Goal: Use online tool/utility: Use online tool/utility

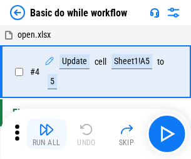
click at [46, 134] on img "button" at bounding box center [46, 129] width 15 height 15
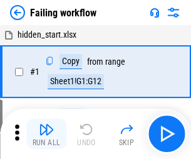
click at [46, 134] on img "button" at bounding box center [46, 129] width 15 height 15
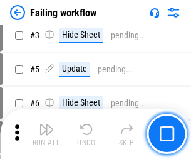
scroll to position [266, 0]
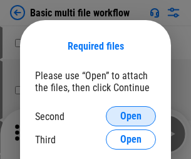
click at [131, 116] on span "Open" at bounding box center [130, 116] width 21 height 10
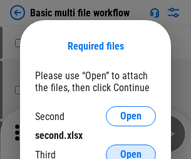
click at [131, 149] on span "Open" at bounding box center [130, 154] width 21 height 10
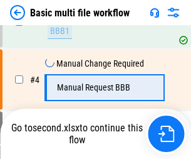
scroll to position [278, 0]
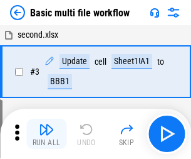
click at [46, 134] on img "button" at bounding box center [46, 129] width 15 height 15
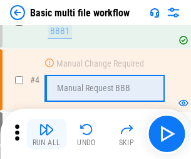
click at [46, 134] on img "button" at bounding box center [46, 129] width 15 height 15
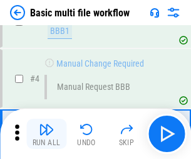
click at [46, 134] on img "button" at bounding box center [46, 129] width 15 height 15
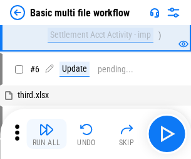
scroll to position [278, 0]
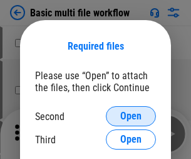
click at [131, 116] on span "Open" at bounding box center [130, 116] width 21 height 10
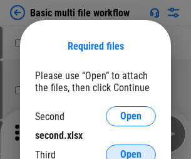
click at [131, 149] on span "Open" at bounding box center [130, 154] width 21 height 10
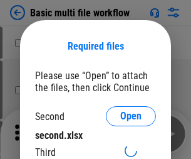
scroll to position [6, 0]
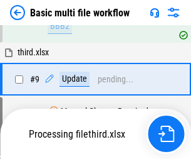
scroll to position [437, 0]
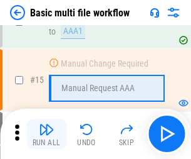
click at [46, 134] on img "button" at bounding box center [46, 129] width 15 height 15
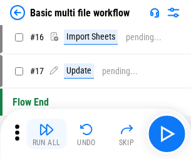
click at [46, 134] on img "button" at bounding box center [46, 129] width 15 height 15
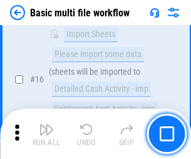
scroll to position [835, 0]
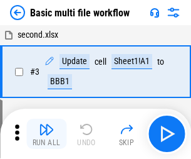
click at [46, 134] on img "button" at bounding box center [46, 129] width 15 height 15
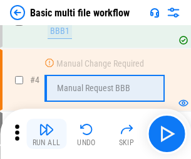
click at [46, 134] on img "button" at bounding box center [46, 129] width 15 height 15
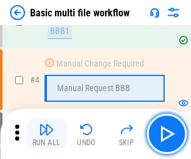
scroll to position [134, 0]
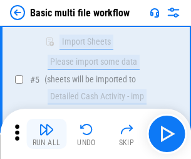
click at [46, 134] on img "button" at bounding box center [46, 129] width 15 height 15
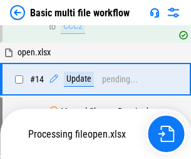
scroll to position [746, 0]
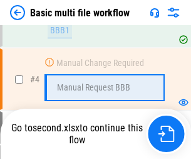
scroll to position [134, 0]
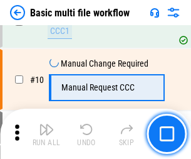
click at [46, 134] on img "button" at bounding box center [46, 129] width 15 height 15
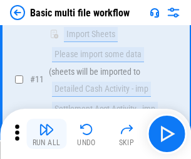
click at [46, 134] on img "button" at bounding box center [46, 129] width 15 height 15
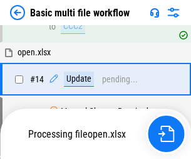
scroll to position [835, 0]
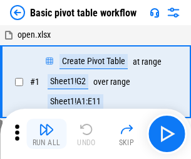
click at [46, 134] on img "button" at bounding box center [46, 129] width 15 height 15
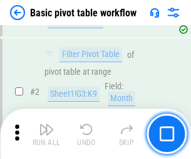
scroll to position [300, 0]
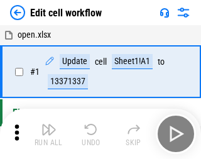
click at [46, 134] on img "button" at bounding box center [48, 129] width 15 height 15
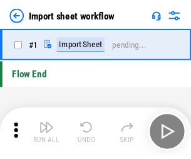
scroll to position [4, 0]
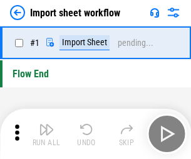
click at [46, 134] on img "button" at bounding box center [46, 129] width 15 height 15
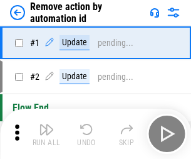
click at [46, 134] on img "button" at bounding box center [46, 129] width 15 height 15
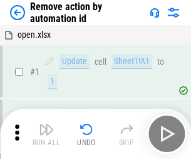
scroll to position [46, 0]
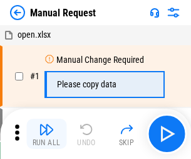
click at [46, 134] on img "button" at bounding box center [46, 129] width 15 height 15
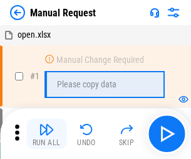
click at [46, 134] on img "button" at bounding box center [46, 129] width 15 height 15
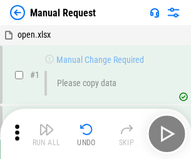
scroll to position [43, 0]
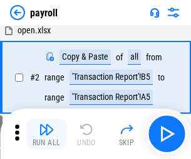
click at [46, 134] on img "button" at bounding box center [46, 129] width 15 height 15
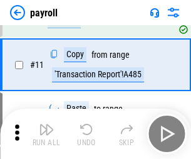
scroll to position [155, 0]
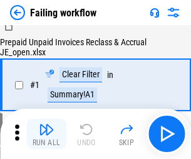
click at [46, 134] on img "button" at bounding box center [46, 129] width 15 height 15
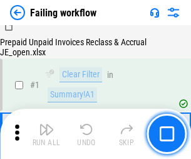
scroll to position [203, 0]
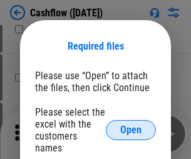
click at [131, 125] on span "Open" at bounding box center [130, 130] width 21 height 10
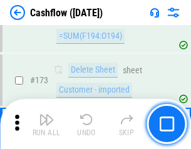
scroll to position [1328, 0]
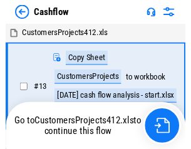
scroll to position [9, 0]
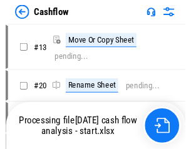
scroll to position [9, 0]
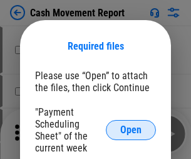
click at [131, 130] on span "Open" at bounding box center [130, 130] width 21 height 10
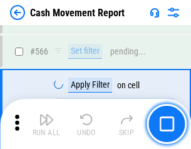
scroll to position [5749, 0]
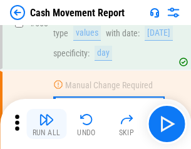
click at [46, 124] on img "button" at bounding box center [46, 119] width 15 height 15
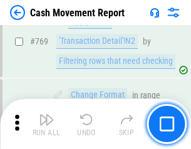
scroll to position [6970, 0]
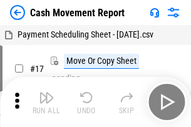
click at [46, 93] on img "button" at bounding box center [46, 97] width 15 height 15
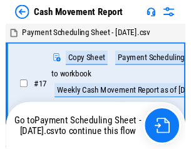
scroll to position [7, 0]
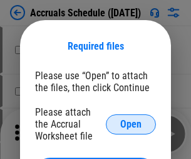
click at [131, 124] on span "Open" at bounding box center [130, 124] width 21 height 10
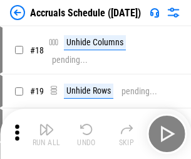
scroll to position [120, 0]
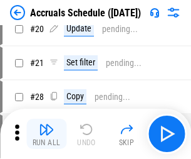
click at [46, 134] on img "button" at bounding box center [46, 129] width 15 height 15
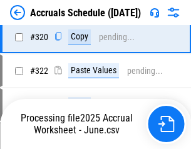
scroll to position [2333, 0]
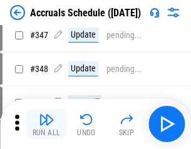
click at [46, 124] on img "button" at bounding box center [46, 119] width 15 height 15
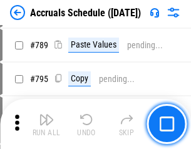
scroll to position [5269, 0]
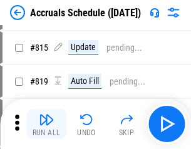
click at [46, 124] on img "button" at bounding box center [46, 119] width 15 height 15
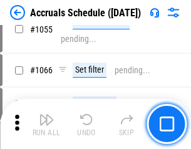
scroll to position [7185, 0]
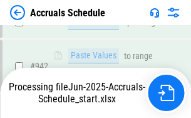
scroll to position [6764, 0]
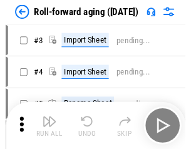
scroll to position [2, 0]
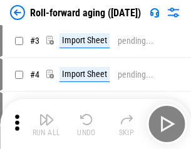
click at [46, 124] on img "button" at bounding box center [46, 119] width 15 height 15
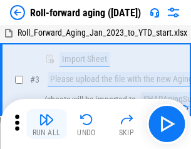
click at [46, 124] on img "button" at bounding box center [46, 119] width 15 height 15
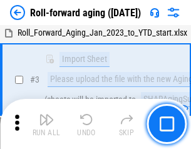
scroll to position [81, 0]
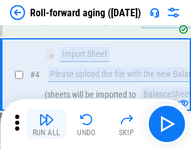
click at [46, 124] on img "button" at bounding box center [46, 119] width 15 height 15
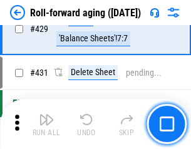
scroll to position [4350, 0]
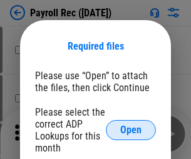
click at [131, 130] on span "Open" at bounding box center [130, 130] width 21 height 10
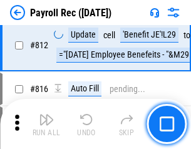
scroll to position [7970, 0]
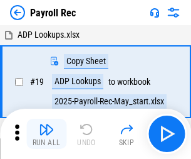
click at [46, 134] on img "button" at bounding box center [46, 129] width 15 height 15
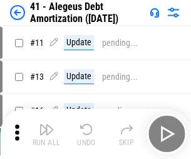
click at [46, 134] on img "button" at bounding box center [46, 129] width 15 height 15
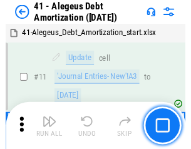
scroll to position [155, 0]
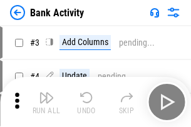
click at [46, 102] on img "button" at bounding box center [46, 97] width 15 height 15
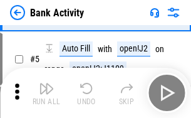
scroll to position [66, 0]
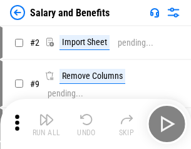
scroll to position [17, 0]
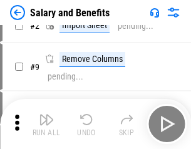
click at [46, 124] on img "button" at bounding box center [46, 119] width 15 height 15
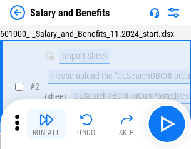
click at [46, 124] on img "button" at bounding box center [46, 119] width 15 height 15
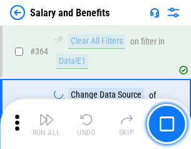
scroll to position [5907, 0]
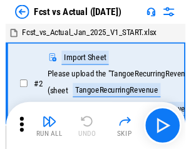
scroll to position [16, 0]
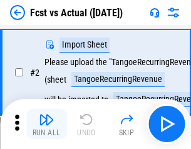
click at [46, 124] on img "button" at bounding box center [46, 119] width 15 height 15
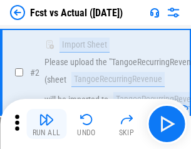
click at [46, 124] on img "button" at bounding box center [46, 119] width 15 height 15
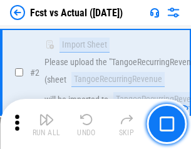
scroll to position [117, 0]
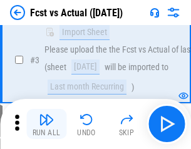
click at [46, 124] on img "button" at bounding box center [46, 119] width 15 height 15
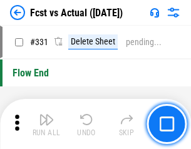
scroll to position [6004, 0]
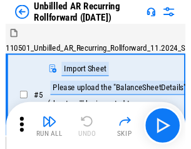
scroll to position [27, 0]
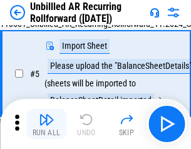
click at [46, 124] on img "button" at bounding box center [46, 119] width 15 height 15
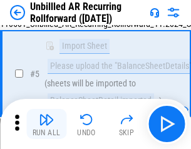
click at [46, 124] on img "button" at bounding box center [46, 119] width 15 height 15
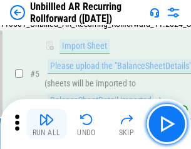
scroll to position [118, 0]
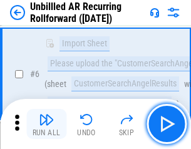
click at [46, 124] on img "button" at bounding box center [46, 119] width 15 height 15
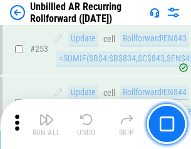
scroll to position [4261, 0]
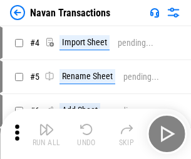
click at [46, 124] on img "button" at bounding box center [46, 129] width 15 height 15
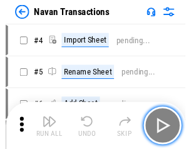
scroll to position [20, 0]
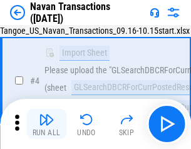
click at [46, 124] on img "button" at bounding box center [46, 119] width 15 height 15
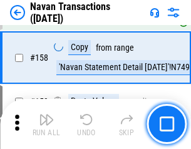
scroll to position [4067, 0]
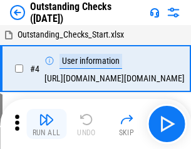
click at [46, 124] on img "button" at bounding box center [46, 119] width 15 height 15
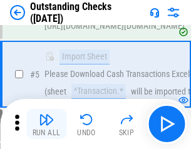
click at [46, 124] on img "button" at bounding box center [46, 119] width 15 height 15
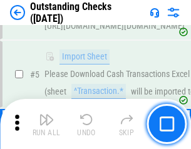
scroll to position [131, 0]
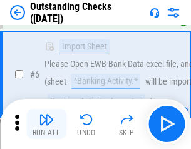
click at [46, 124] on img "button" at bounding box center [46, 119] width 15 height 15
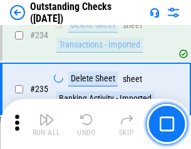
scroll to position [3809, 0]
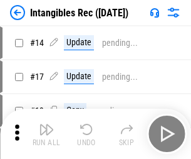
click at [46, 134] on img "button" at bounding box center [46, 129] width 15 height 15
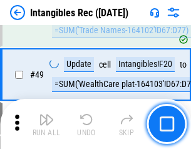
scroll to position [489, 0]
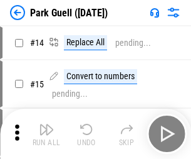
click at [46, 124] on img "button" at bounding box center [46, 129] width 15 height 15
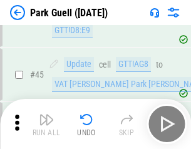
scroll to position [1569, 0]
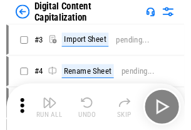
scroll to position [36, 0]
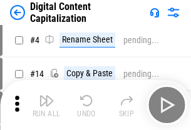
click at [46, 105] on img "button" at bounding box center [46, 100] width 15 height 15
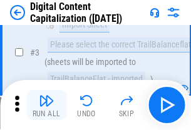
click at [46, 105] on img "button" at bounding box center [46, 100] width 15 height 15
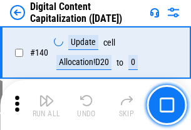
scroll to position [1330, 0]
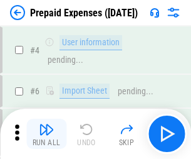
click at [46, 124] on img "button" at bounding box center [46, 129] width 15 height 15
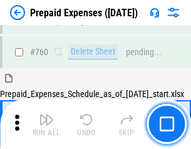
scroll to position [3477, 0]
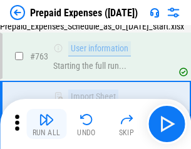
click at [46, 124] on img "button" at bounding box center [46, 119] width 15 height 15
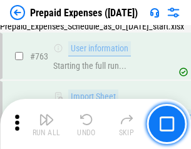
scroll to position [3551, 0]
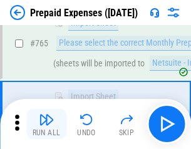
click at [46, 124] on img "button" at bounding box center [46, 119] width 15 height 15
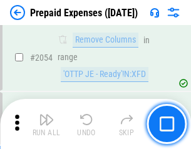
scroll to position [13112, 0]
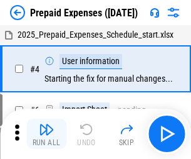
click at [46, 134] on img "button" at bounding box center [46, 129] width 15 height 15
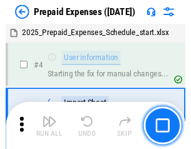
scroll to position [55, 0]
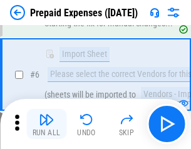
click at [46, 124] on img "button" at bounding box center [46, 119] width 15 height 15
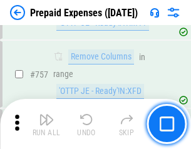
scroll to position [4470, 0]
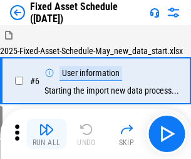
click at [46, 134] on img "button" at bounding box center [46, 129] width 15 height 15
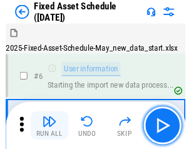
scroll to position [68, 0]
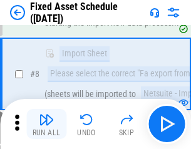
click at [46, 124] on img "button" at bounding box center [46, 119] width 15 height 15
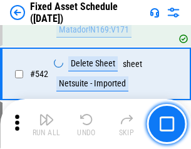
scroll to position [4472, 0]
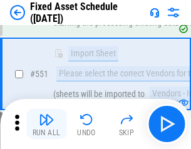
click at [46, 124] on img "button" at bounding box center [46, 119] width 15 height 15
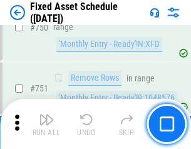
scroll to position [6115, 0]
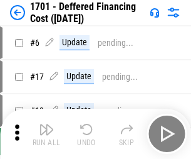
click at [46, 134] on img "button" at bounding box center [46, 129] width 15 height 15
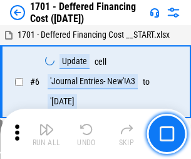
scroll to position [151, 0]
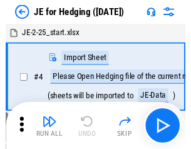
scroll to position [2, 0]
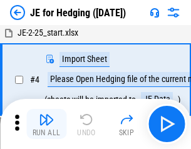
click at [46, 124] on img "button" at bounding box center [46, 119] width 15 height 15
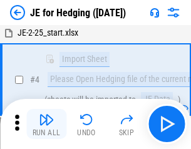
click at [46, 124] on img "button" at bounding box center [46, 119] width 15 height 15
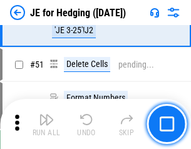
scroll to position [812, 0]
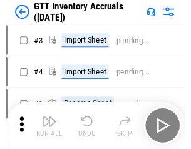
scroll to position [2, 0]
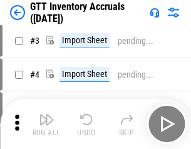
click at [46, 124] on img "button" at bounding box center [46, 119] width 15 height 15
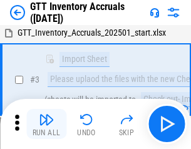
click at [46, 124] on img "button" at bounding box center [46, 119] width 15 height 15
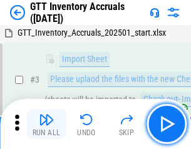
scroll to position [81, 0]
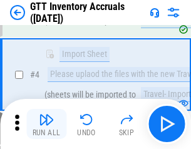
click at [46, 124] on img "button" at bounding box center [46, 119] width 15 height 15
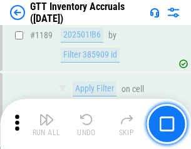
scroll to position [10243, 0]
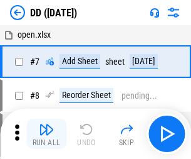
click at [46, 134] on img "button" at bounding box center [46, 129] width 15 height 15
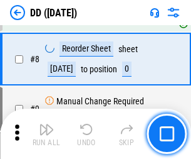
scroll to position [121, 0]
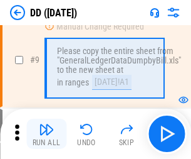
click at [46, 134] on img "button" at bounding box center [46, 129] width 15 height 15
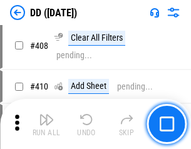
scroll to position [5612, 0]
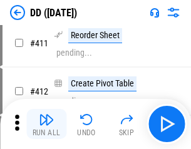
click at [46, 124] on img "button" at bounding box center [46, 119] width 15 height 15
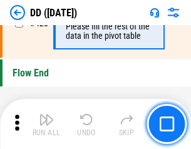
scroll to position [6004, 0]
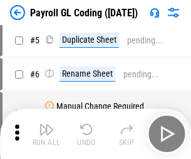
click at [46, 134] on img "button" at bounding box center [46, 129] width 15 height 15
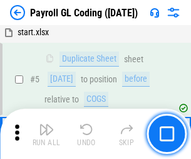
scroll to position [151, 0]
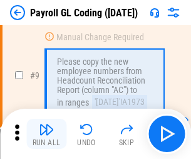
click at [46, 134] on img "button" at bounding box center [46, 129] width 15 height 15
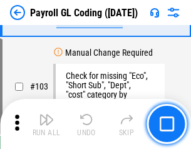
scroll to position [2943, 0]
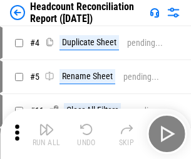
click at [46, 134] on img "button" at bounding box center [46, 129] width 15 height 15
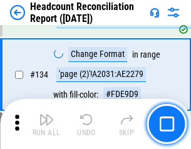
scroll to position [1508, 0]
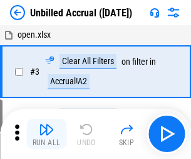
click at [46, 134] on img "button" at bounding box center [46, 129] width 15 height 15
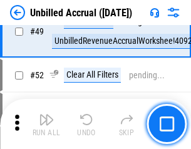
scroll to position [1138, 0]
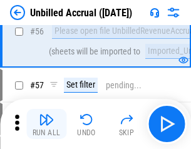
click at [46, 124] on img "button" at bounding box center [46, 119] width 15 height 15
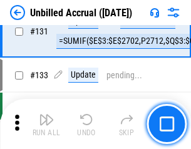
scroll to position [3736, 0]
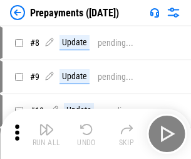
click at [46, 134] on img "button" at bounding box center [46, 129] width 15 height 15
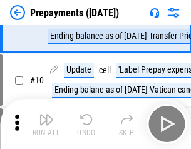
scroll to position [78, 0]
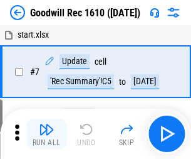
click at [46, 134] on img "button" at bounding box center [46, 129] width 15 height 15
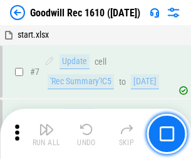
scroll to position [215, 0]
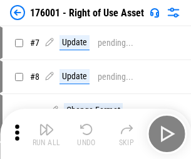
click at [46, 134] on img "button" at bounding box center [46, 129] width 15 height 15
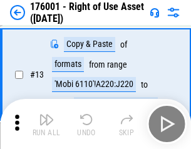
scroll to position [81, 0]
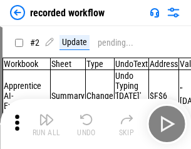
click at [46, 124] on img "button" at bounding box center [46, 119] width 15 height 15
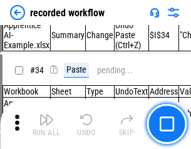
scroll to position [3921, 0]
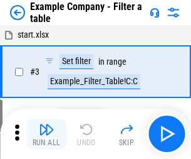
click at [46, 134] on img "button" at bounding box center [46, 129] width 15 height 15
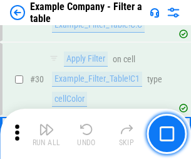
scroll to position [1148, 0]
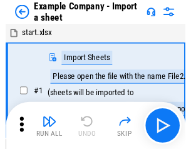
scroll to position [19, 0]
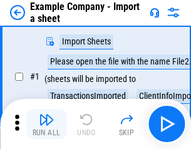
click at [46, 124] on img "button" at bounding box center [46, 119] width 15 height 15
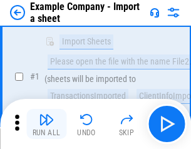
click at [46, 124] on img "button" at bounding box center [46, 119] width 15 height 15
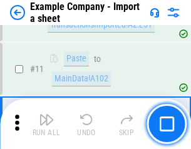
scroll to position [277, 0]
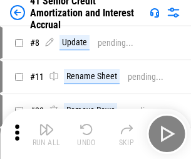
click at [46, 124] on img "button" at bounding box center [46, 129] width 15 height 15
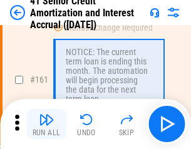
click at [46, 124] on img "button" at bounding box center [46, 119] width 15 height 15
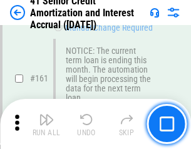
scroll to position [1342, 0]
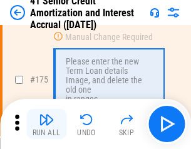
click at [46, 124] on img "button" at bounding box center [46, 119] width 15 height 15
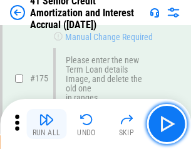
scroll to position [1469, 0]
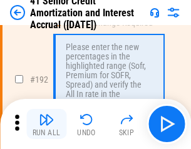
click at [46, 124] on img "button" at bounding box center [46, 119] width 15 height 15
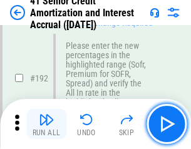
scroll to position [1601, 0]
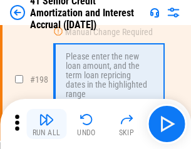
click at [46, 124] on img "button" at bounding box center [46, 119] width 15 height 15
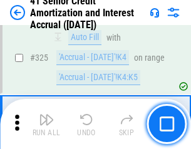
scroll to position [3204, 0]
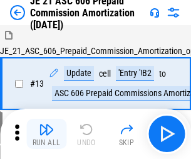
click at [46, 124] on img "button" at bounding box center [46, 129] width 15 height 15
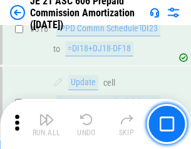
scroll to position [2342, 0]
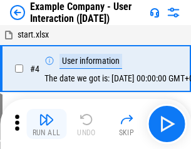
click at [46, 124] on img "button" at bounding box center [46, 119] width 15 height 15
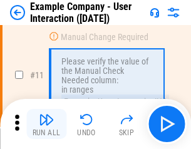
click at [46, 124] on img "button" at bounding box center [46, 119] width 15 height 15
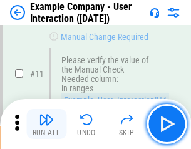
scroll to position [272, 0]
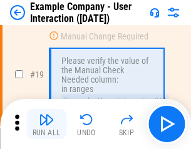
click at [46, 124] on img "button" at bounding box center [46, 119] width 15 height 15
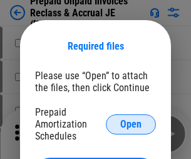
click at [131, 124] on span "Open" at bounding box center [130, 124] width 21 height 10
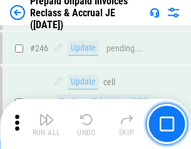
scroll to position [1694, 0]
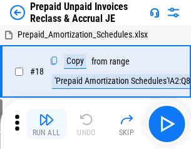
click at [46, 124] on img "button" at bounding box center [46, 119] width 15 height 15
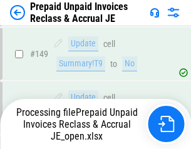
scroll to position [1091, 0]
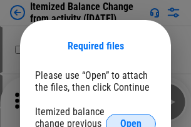
click at [131, 119] on span "Open" at bounding box center [130, 124] width 21 height 10
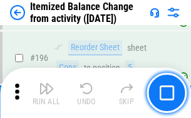
scroll to position [2414, 0]
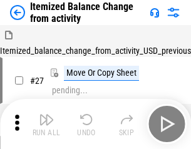
scroll to position [19, 0]
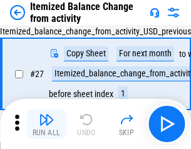
click at [46, 124] on img "button" at bounding box center [46, 119] width 15 height 15
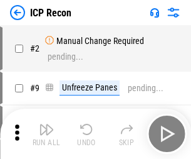
scroll to position [6, 0]
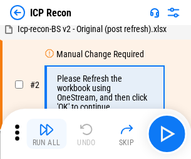
click at [46, 134] on img "button" at bounding box center [46, 129] width 15 height 15
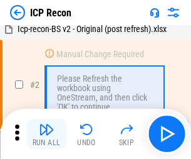
click at [46, 134] on img "button" at bounding box center [46, 129] width 15 height 15
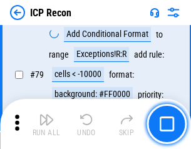
scroll to position [1229, 0]
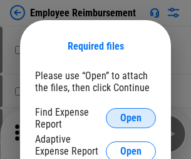
click at [131, 118] on span "Open" at bounding box center [130, 118] width 21 height 10
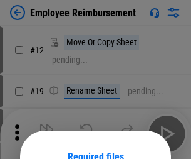
scroll to position [110, 0]
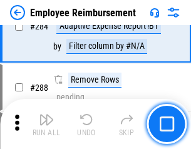
scroll to position [3410, 0]
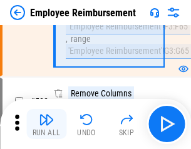
click at [46, 124] on img "button" at bounding box center [46, 119] width 15 height 15
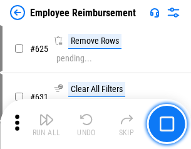
scroll to position [7510, 0]
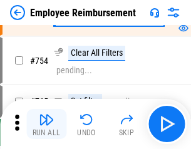
click at [46, 124] on img "button" at bounding box center [46, 119] width 15 height 15
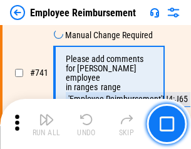
scroll to position [8801, 0]
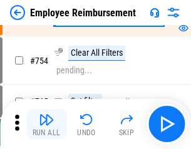
click at [46, 124] on img "button" at bounding box center [46, 119] width 15 height 15
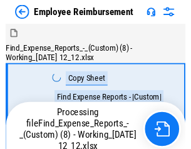
scroll to position [43, 0]
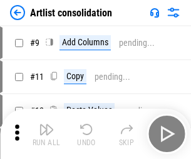
click at [46, 134] on img "button" at bounding box center [46, 129] width 15 height 15
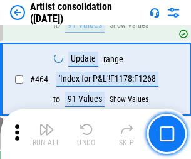
scroll to position [5493, 0]
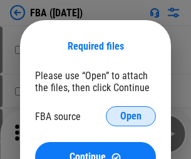
click at [131, 116] on span "Open" at bounding box center [130, 116] width 21 height 10
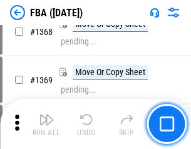
scroll to position [13472, 0]
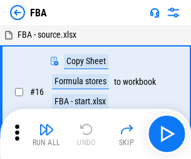
scroll to position [13, 0]
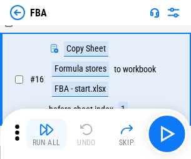
click at [46, 134] on img "button" at bounding box center [46, 129] width 15 height 15
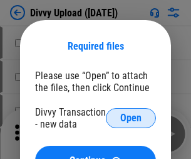
click at [131, 118] on span "Open" at bounding box center [130, 118] width 21 height 10
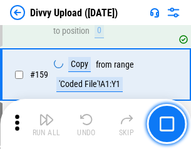
scroll to position [1299, 0]
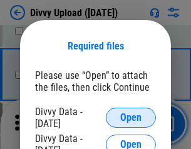
click at [131, 118] on span "Open" at bounding box center [130, 118] width 21 height 10
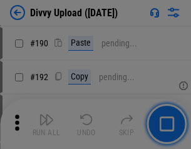
scroll to position [1583, 0]
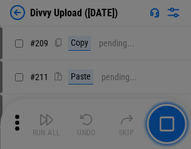
scroll to position [2131, 0]
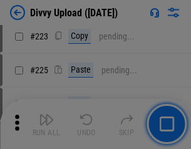
scroll to position [2503, 0]
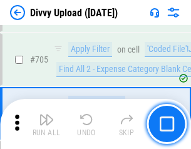
scroll to position [8581, 0]
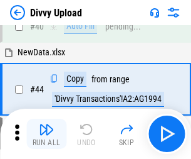
click at [46, 134] on img "button" at bounding box center [46, 129] width 15 height 15
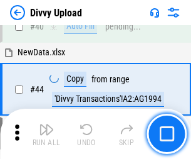
scroll to position [138, 0]
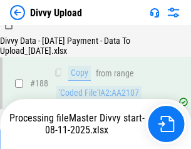
scroll to position [1476, 0]
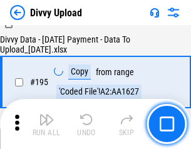
scroll to position [1753, 0]
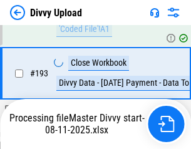
scroll to position [1753, 0]
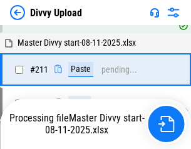
scroll to position [2370, 0]
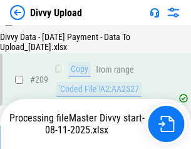
scroll to position [2306, 0]
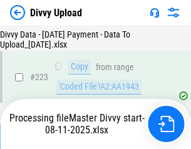
scroll to position [2860, 0]
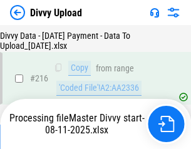
scroll to position [2593, 0]
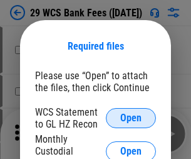
click at [131, 118] on span "Open" at bounding box center [130, 118] width 21 height 10
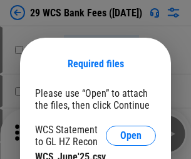
scroll to position [18, 0]
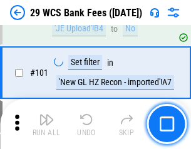
scroll to position [1222, 0]
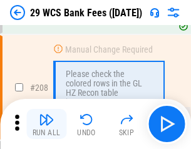
click at [46, 124] on img "button" at bounding box center [46, 119] width 15 height 15
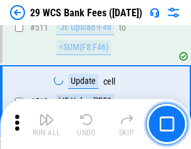
scroll to position [6311, 0]
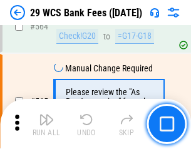
click at [46, 124] on img "button" at bounding box center [46, 119] width 15 height 15
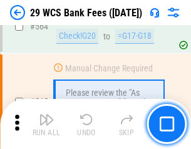
scroll to position [6784, 0]
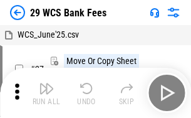
scroll to position [23, 0]
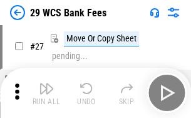
click at [46, 93] on img "button" at bounding box center [46, 88] width 15 height 15
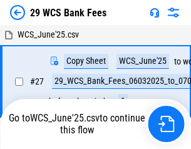
scroll to position [7, 0]
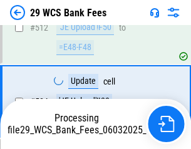
scroll to position [6622, 0]
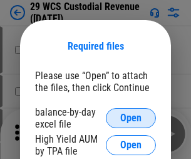
click at [131, 118] on span "Open" at bounding box center [130, 118] width 21 height 10
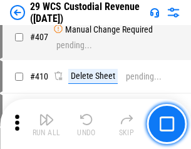
scroll to position [5810, 0]
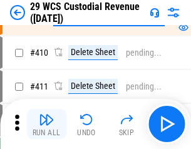
click at [46, 124] on img "button" at bounding box center [46, 119] width 15 height 15
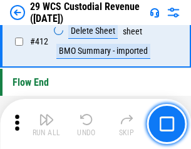
scroll to position [5991, 0]
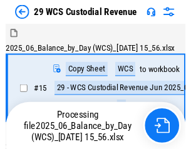
scroll to position [30, 0]
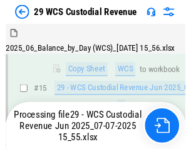
scroll to position [284, 0]
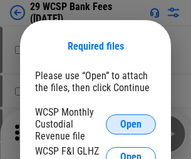
click at [131, 124] on span "Open" at bounding box center [130, 124] width 21 height 10
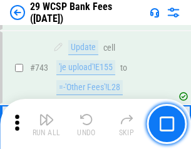
scroll to position [6321, 0]
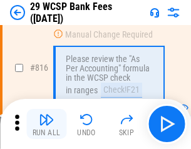
click at [46, 124] on img "button" at bounding box center [46, 119] width 15 height 15
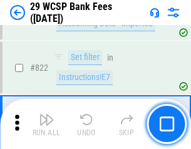
scroll to position [7727, 0]
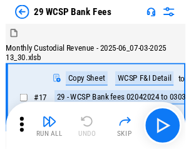
scroll to position [30, 0]
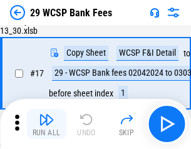
click at [46, 124] on img "button" at bounding box center [46, 119] width 15 height 15
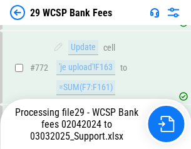
scroll to position [7206, 0]
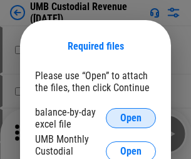
click at [131, 118] on span "Open" at bounding box center [130, 118] width 21 height 10
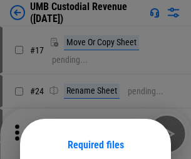
scroll to position [98, 0]
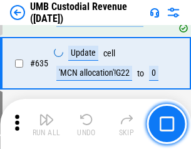
scroll to position [6565, 0]
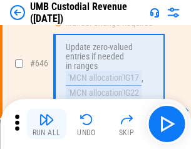
click at [46, 124] on img "button" at bounding box center [46, 119] width 15 height 15
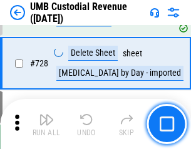
scroll to position [7738, 0]
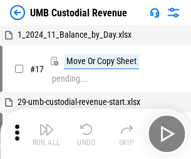
scroll to position [9, 0]
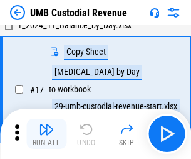
click at [46, 134] on img "button" at bounding box center [46, 129] width 15 height 15
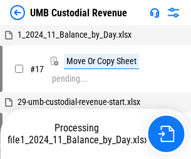
scroll to position [9, 0]
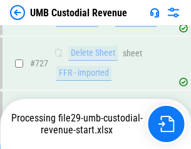
scroll to position [7709, 0]
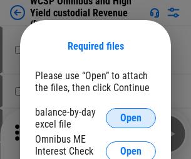
click at [131, 118] on span "Open" at bounding box center [130, 118] width 21 height 10
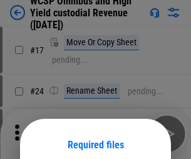
scroll to position [98, 0]
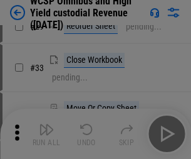
scroll to position [287, 0]
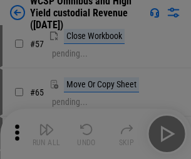
scroll to position [547, 0]
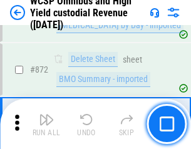
scroll to position [10616, 0]
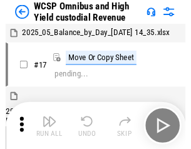
scroll to position [7, 0]
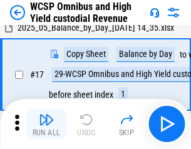
click at [46, 124] on img "button" at bounding box center [46, 119] width 15 height 15
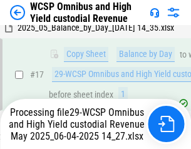
scroll to position [261, 0]
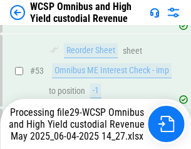
scroll to position [917, 0]
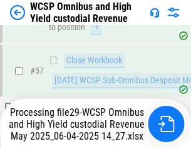
scroll to position [1287, 0]
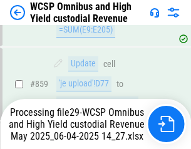
scroll to position [10480, 0]
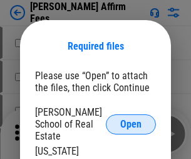
click at [131, 119] on span "Open" at bounding box center [130, 124] width 21 height 10
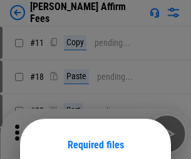
scroll to position [98, 0]
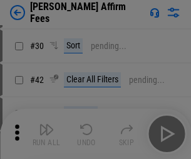
scroll to position [255, 0]
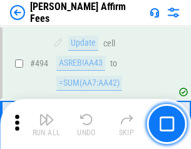
scroll to position [3411, 0]
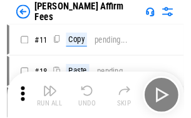
scroll to position [13, 0]
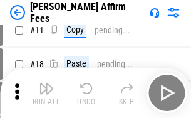
click at [46, 93] on img "button" at bounding box center [46, 88] width 15 height 15
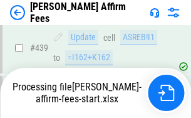
scroll to position [3290, 0]
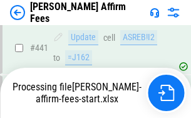
scroll to position [3290, 0]
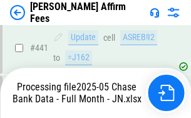
scroll to position [3290, 0]
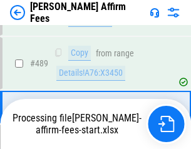
scroll to position [3274, 0]
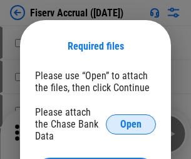
click at [131, 119] on span "Open" at bounding box center [130, 124] width 21 height 10
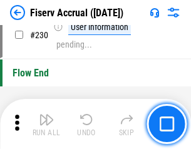
scroll to position [3975, 0]
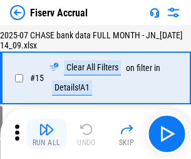
click at [46, 134] on img "button" at bounding box center [46, 129] width 15 height 15
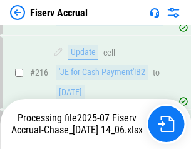
scroll to position [3885, 0]
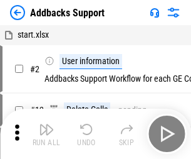
click at [46, 124] on img "button" at bounding box center [46, 129] width 15 height 15
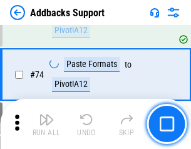
scroll to position [913, 0]
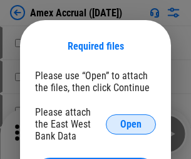
click at [131, 124] on span "Open" at bounding box center [130, 124] width 21 height 10
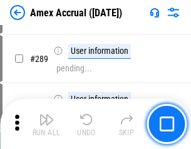
scroll to position [3435, 0]
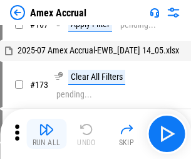
click at [46, 134] on img "button" at bounding box center [46, 129] width 15 height 15
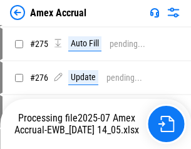
scroll to position [3738, 0]
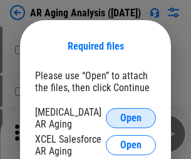
click at [131, 116] on span "Open" at bounding box center [130, 118] width 21 height 10
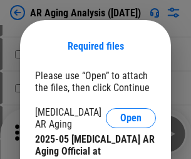
scroll to position [378, 0]
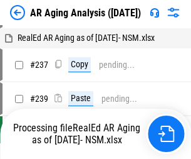
scroll to position [13, 0]
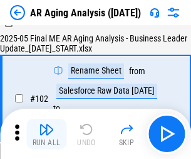
click at [46, 134] on img "button" at bounding box center [46, 129] width 15 height 15
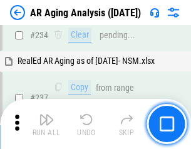
scroll to position [1944, 0]
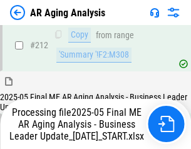
scroll to position [1930, 0]
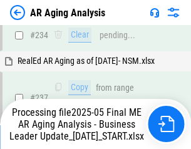
scroll to position [1930, 0]
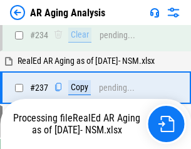
scroll to position [1930, 0]
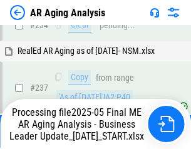
scroll to position [1930, 0]
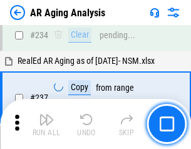
scroll to position [1930, 0]
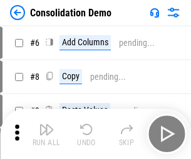
click at [46, 134] on img "button" at bounding box center [46, 129] width 15 height 15
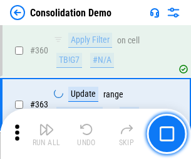
scroll to position [4204, 0]
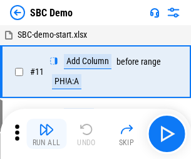
click at [46, 134] on img "button" at bounding box center [46, 129] width 15 height 15
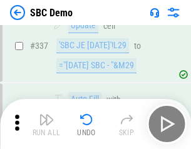
scroll to position [3300, 0]
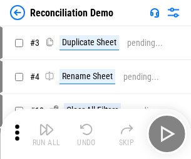
click at [46, 134] on img "button" at bounding box center [46, 129] width 15 height 15
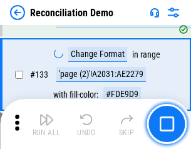
scroll to position [1490, 0]
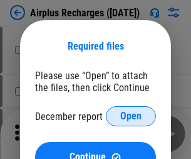
click at [131, 116] on span "Open" at bounding box center [130, 116] width 21 height 10
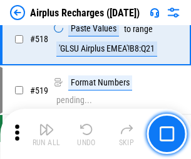
scroll to position [5398, 0]
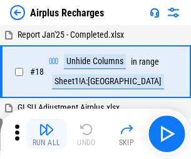
click at [46, 134] on img "button" at bounding box center [46, 129] width 15 height 15
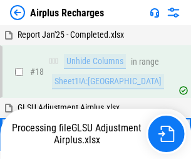
scroll to position [55, 0]
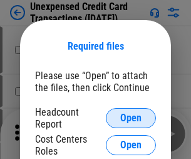
click at [131, 118] on span "Open" at bounding box center [130, 118] width 21 height 10
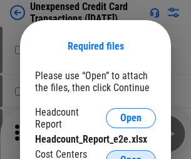
click at [131, 155] on span "Open" at bounding box center [130, 160] width 21 height 10
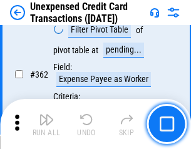
scroll to position [3226, 0]
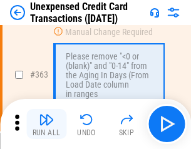
click at [46, 124] on img "button" at bounding box center [46, 119] width 15 height 15
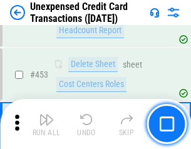
scroll to position [4278, 0]
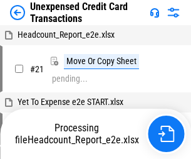
scroll to position [19, 0]
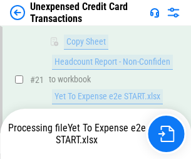
scroll to position [204, 0]
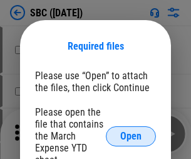
click at [131, 135] on span "Open" at bounding box center [130, 136] width 21 height 10
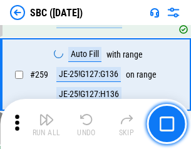
scroll to position [2451, 0]
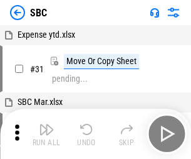
scroll to position [13, 0]
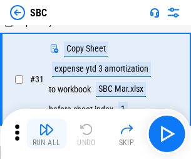
click at [46, 134] on img "button" at bounding box center [46, 129] width 15 height 15
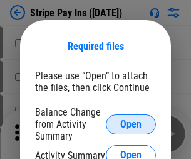
click at [131, 124] on span "Open" at bounding box center [130, 124] width 21 height 10
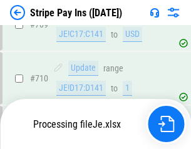
scroll to position [6503, 0]
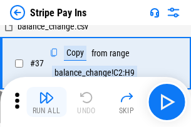
click at [46, 102] on img "button" at bounding box center [46, 97] width 15 height 15
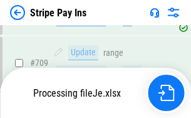
scroll to position [6401, 0]
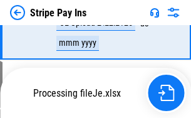
scroll to position [6475, 0]
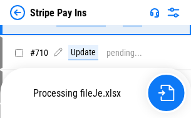
scroll to position [6475, 0]
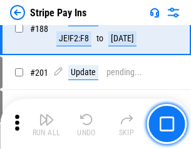
scroll to position [1786, 0]
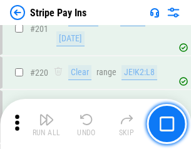
click at [46, 124] on img "button" at bounding box center [46, 119] width 15 height 15
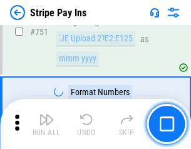
scroll to position [6460, 0]
